Goal: Information Seeking & Learning: Learn about a topic

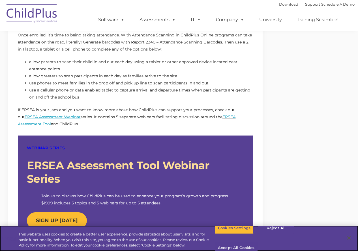
scroll to position [441, 0]
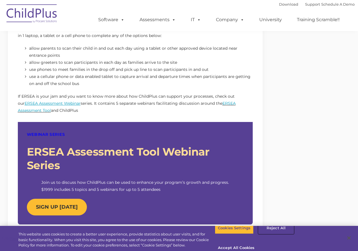
click at [280, 234] on button "Reject All" at bounding box center [275, 228] width 35 height 12
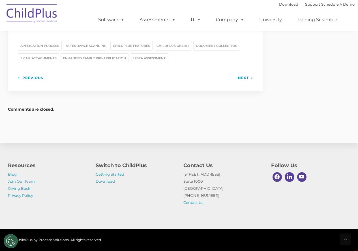
scroll to position [791, 0]
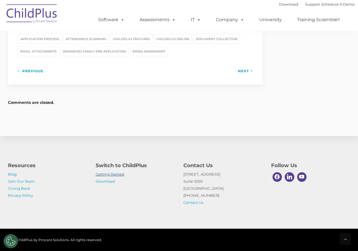
click at [117, 173] on link "Getting Started" at bounding box center [110, 174] width 29 height 5
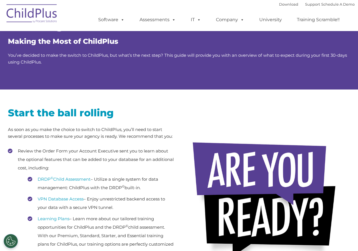
scroll to position [28, 0]
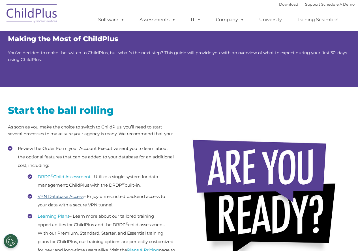
click at [65, 196] on link "VPN Database Access" at bounding box center [61, 196] width 46 height 5
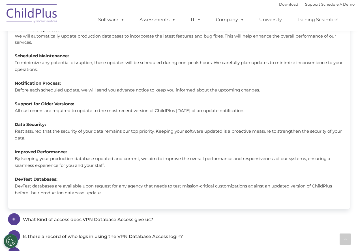
scroll to position [427, 0]
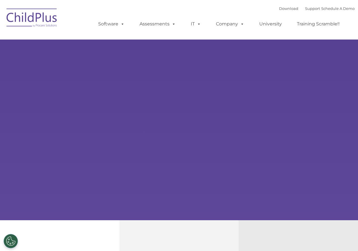
select select "MEDIUM"
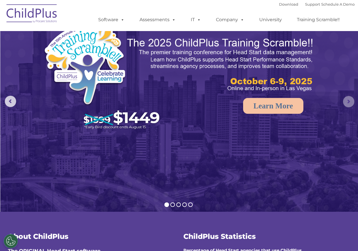
click at [349, 103] on rs-arrow at bounding box center [348, 101] width 11 height 11
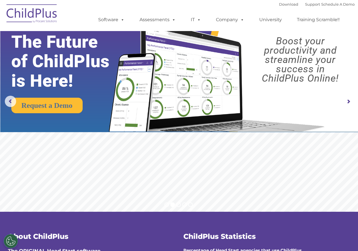
click at [349, 103] on rs-arrow at bounding box center [348, 101] width 11 height 11
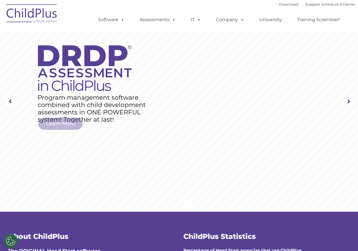
click at [349, 103] on rs-arrow at bounding box center [348, 101] width 11 height 11
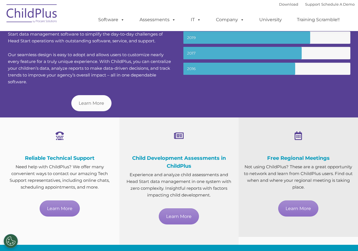
scroll to position [235, 0]
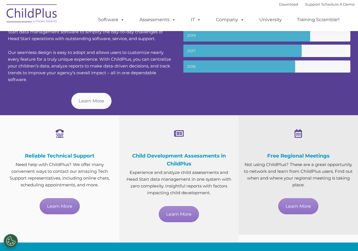
click at [186, 157] on span "Child Development Assessments in ChildPlus" at bounding box center [179, 160] width 94 height 14
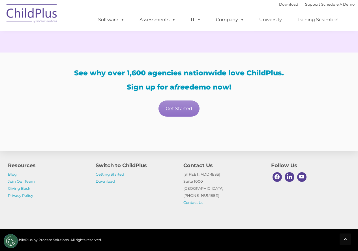
scroll to position [979, 0]
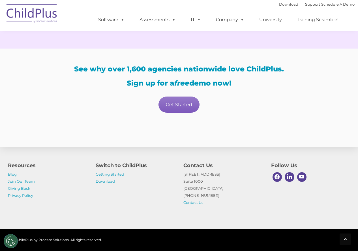
click at [172, 110] on link "Get Started" at bounding box center [178, 105] width 41 height 16
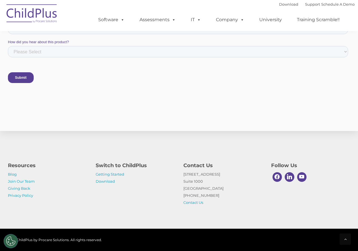
scroll to position [458, 0]
click at [105, 182] on link "Download" at bounding box center [105, 181] width 19 height 5
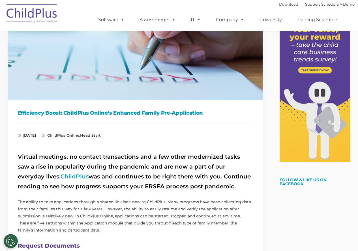
scroll to position [85, 0]
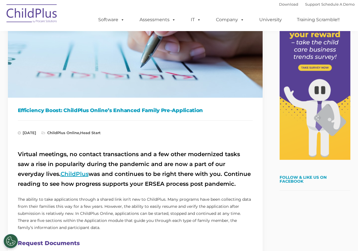
click at [60, 172] on link "ChildPlus" at bounding box center [74, 174] width 28 height 7
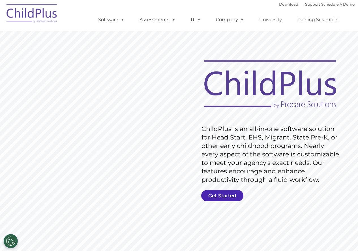
click at [226, 196] on link "Get Started" at bounding box center [222, 195] width 42 height 11
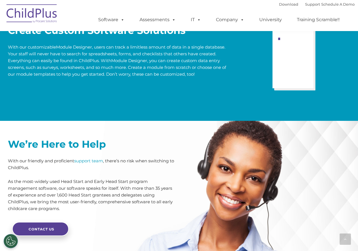
scroll to position [1163, 0]
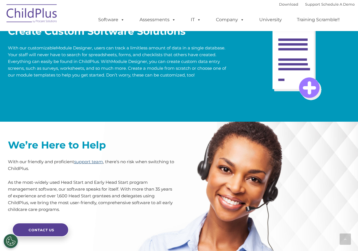
click at [95, 165] on link "support team" at bounding box center [88, 161] width 29 height 5
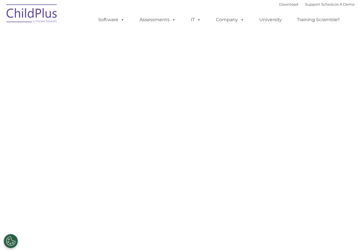
select select "MEDIUM"
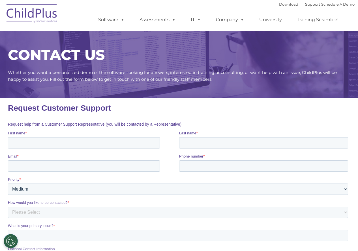
click at [25, 11] on img at bounding box center [32, 14] width 57 height 28
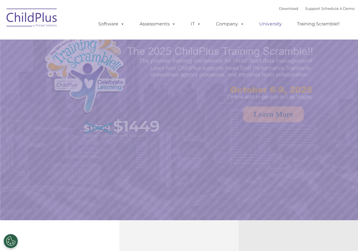
select select "MEDIUM"
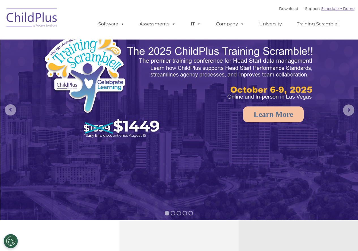
click at [335, 9] on link "Schedule A Demo" at bounding box center [337, 8] width 33 height 5
